Goal: Register for event/course

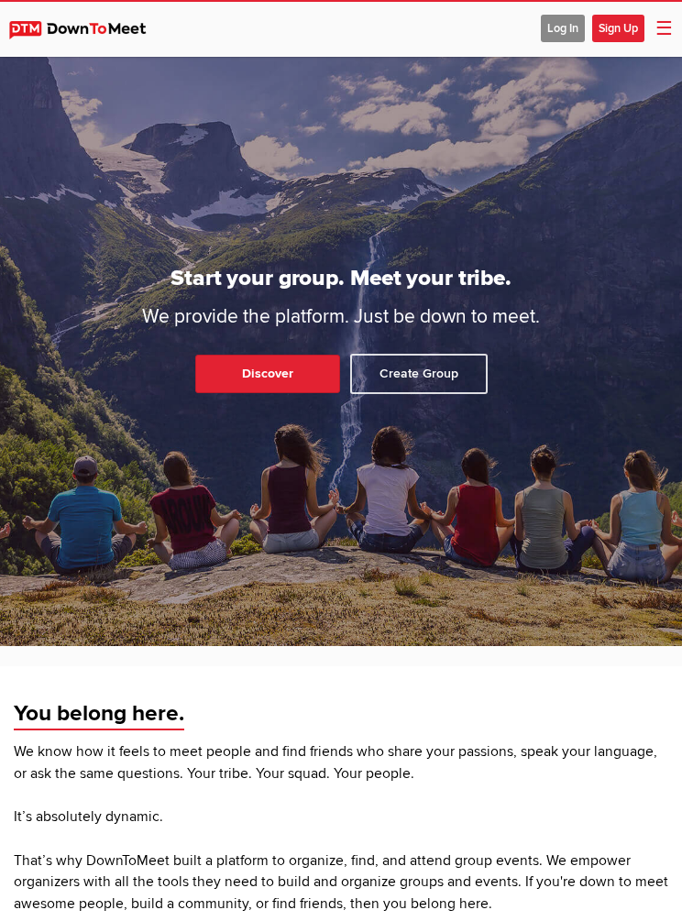
click at [557, 23] on span "Log In" at bounding box center [563, 28] width 44 height 27
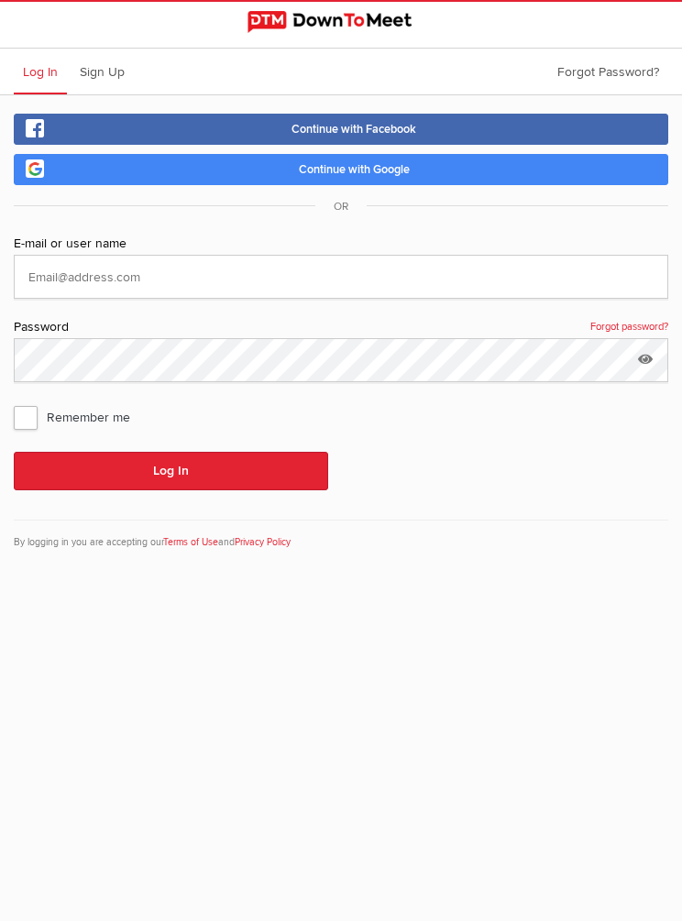
click at [250, 174] on link "Continue with Google" at bounding box center [341, 169] width 654 height 31
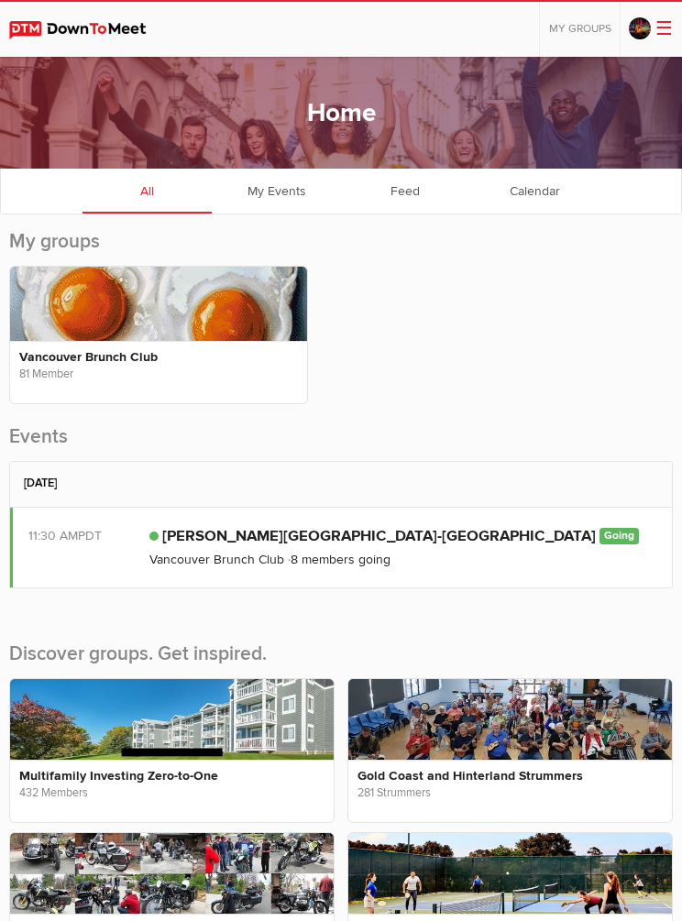
click at [651, 19] on link at bounding box center [642, 29] width 27 height 23
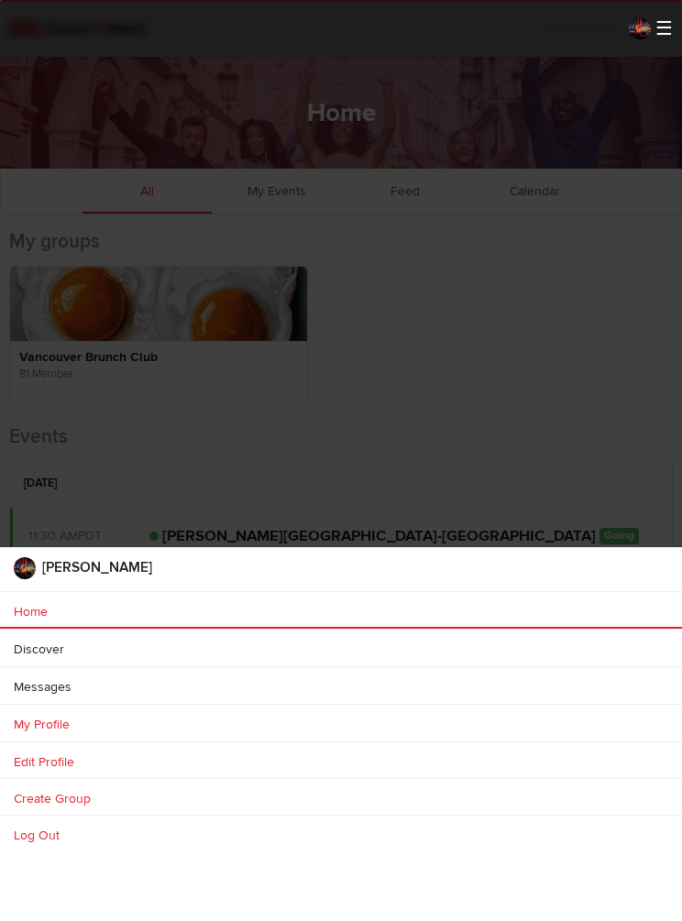
click at [29, 666] on link "Discover" at bounding box center [341, 648] width 682 height 37
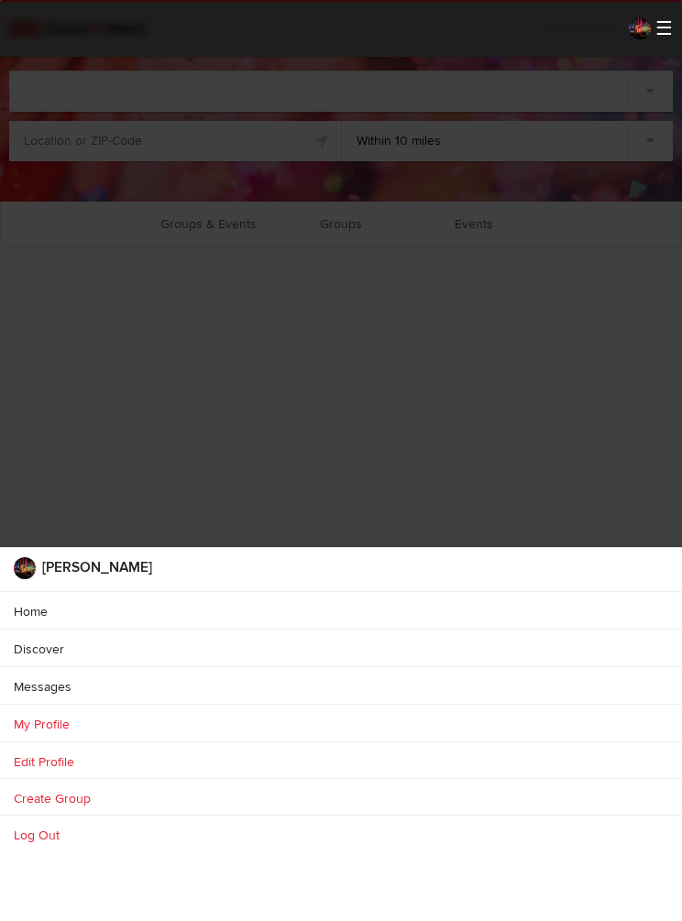
select select "null"
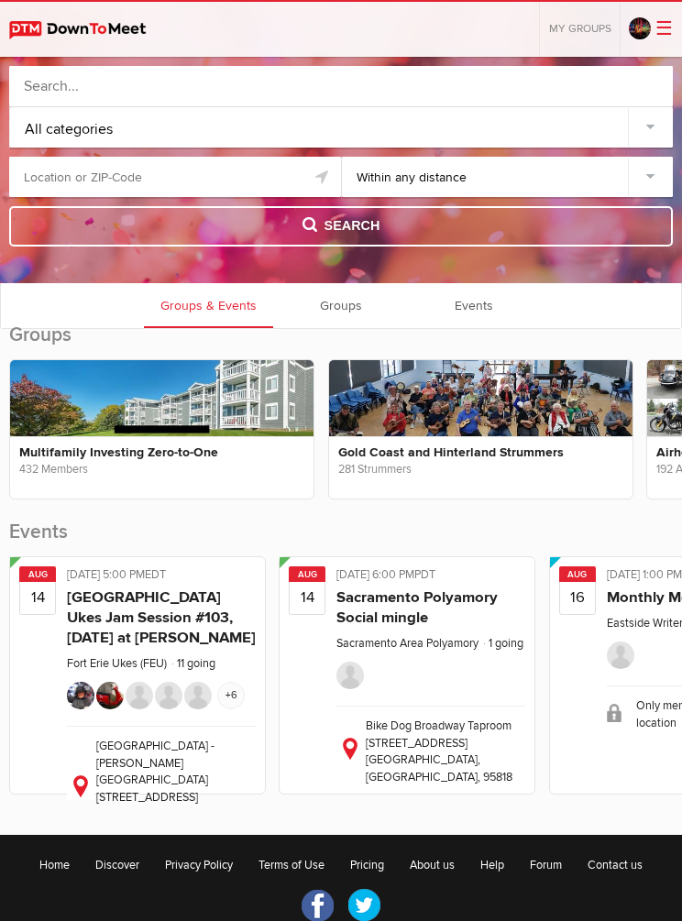
click at [336, 297] on link "Groups" at bounding box center [341, 305] width 129 height 46
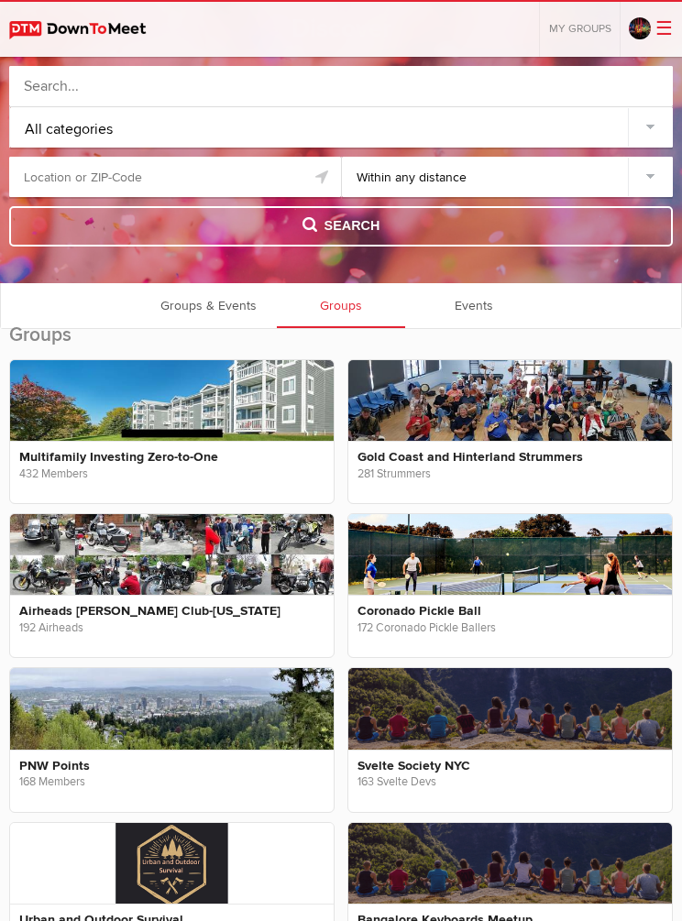
click at [582, 25] on span "My Groups" at bounding box center [580, 29] width 62 height 14
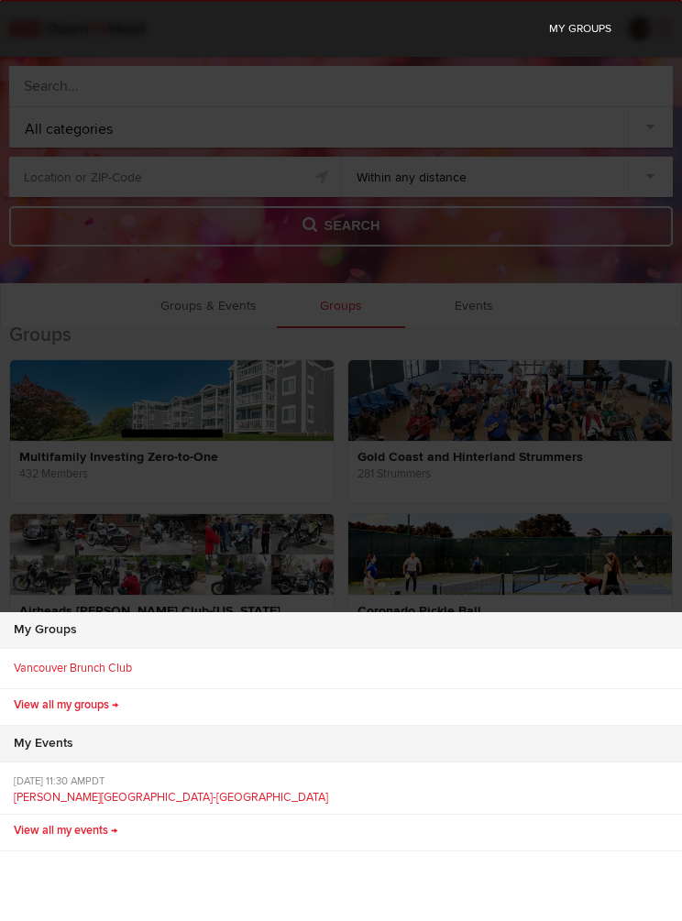
click at [78, 689] on link "Vancouver Brunch Club" at bounding box center [341, 671] width 682 height 37
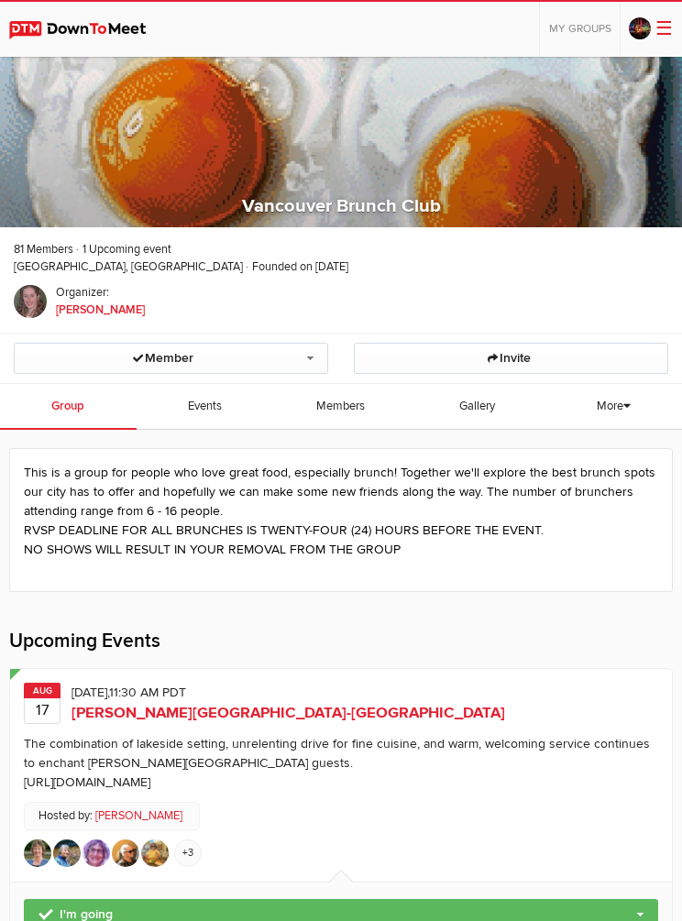
click at [138, 911] on link "I'm going" at bounding box center [341, 914] width 634 height 31
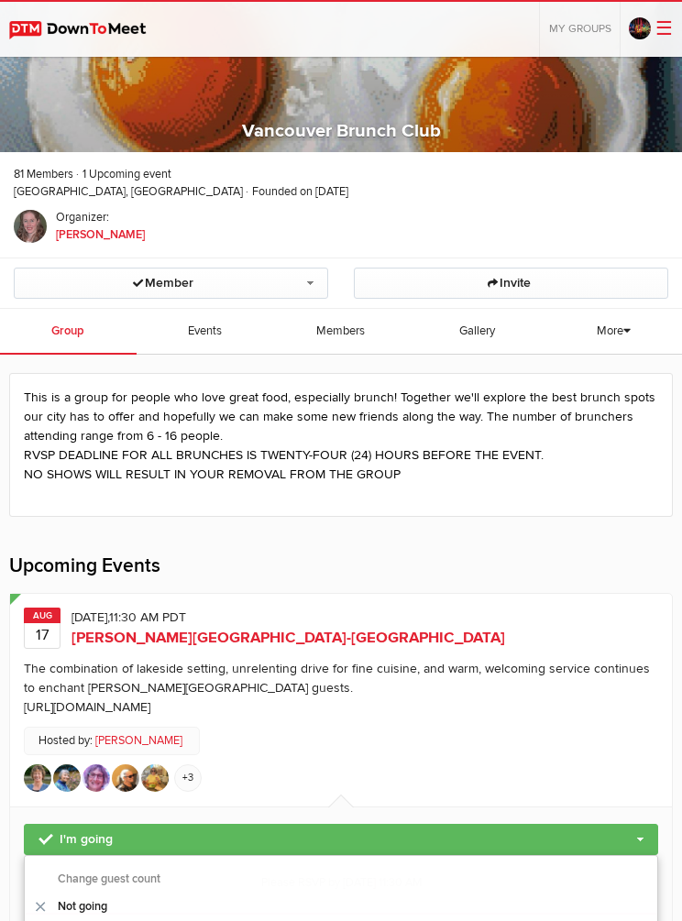
scroll to position [66, 0]
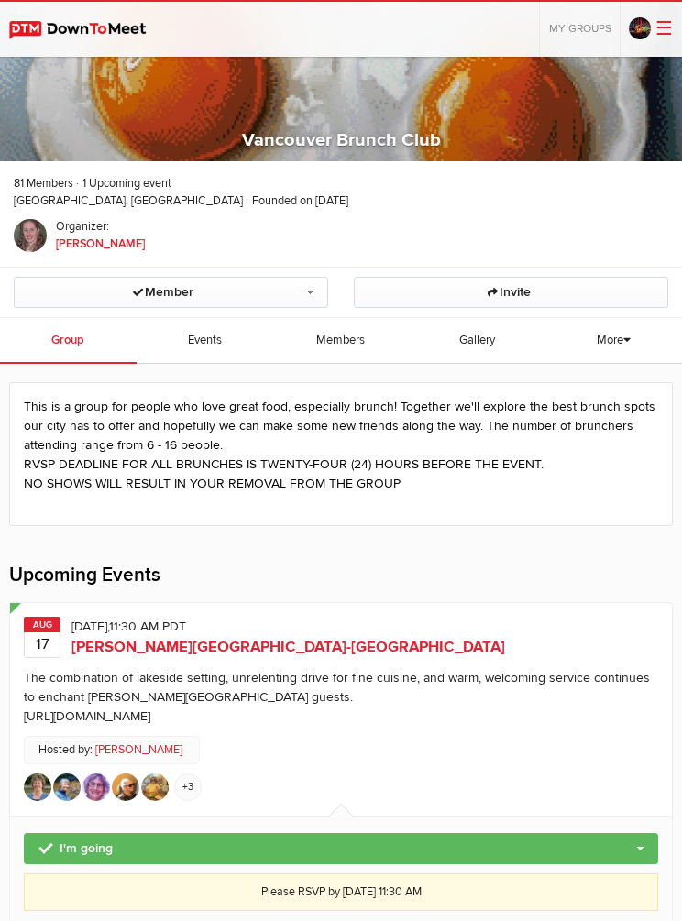
click at [105, 842] on link "I'm going" at bounding box center [341, 848] width 634 height 31
click at [88, 919] on link "Not going" at bounding box center [341, 906] width 632 height 27
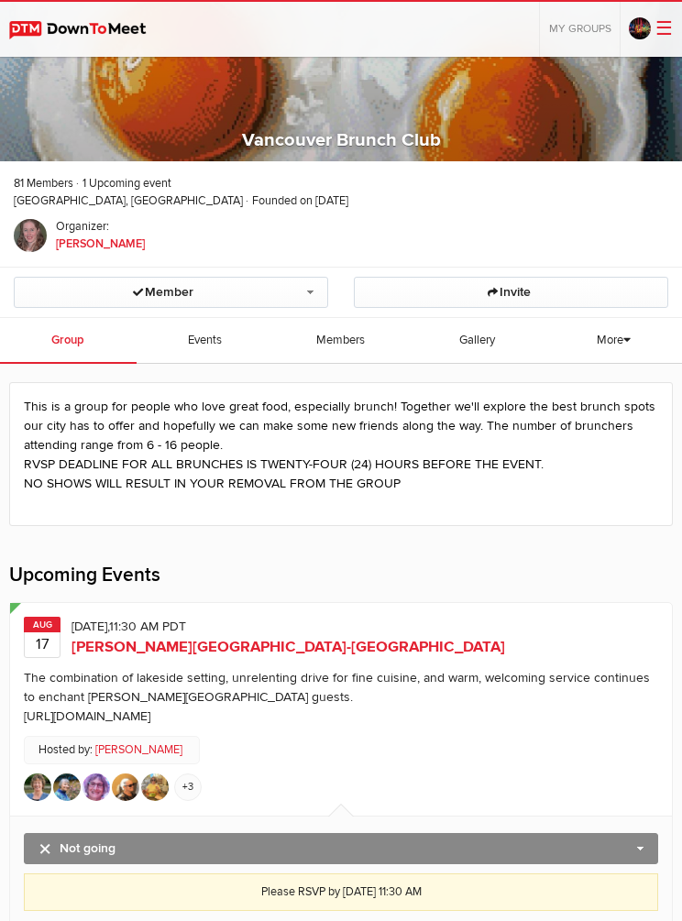
scroll to position [141, 0]
